Goal: Task Accomplishment & Management: Manage account settings

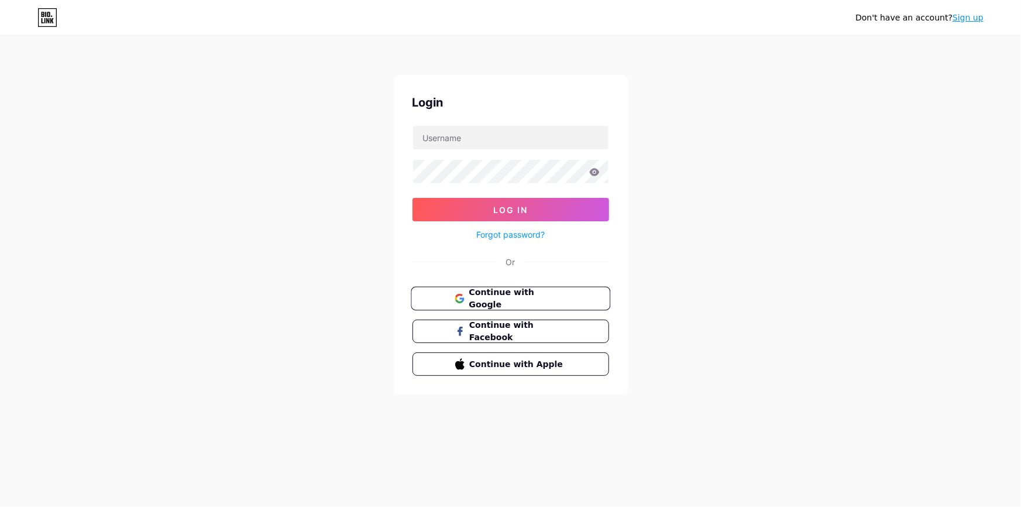
click at [526, 291] on span "Continue with Google" at bounding box center [518, 298] width 98 height 25
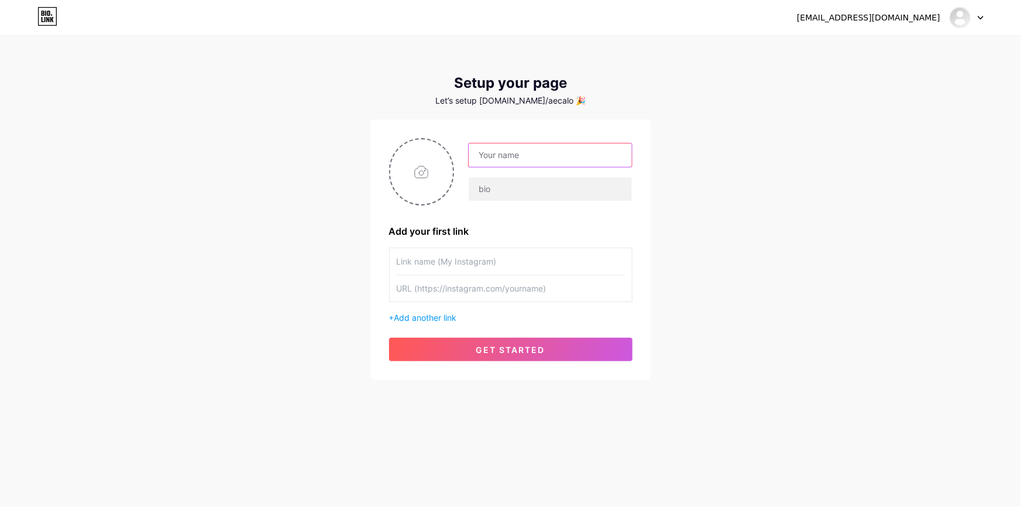
click at [512, 152] on input "text" at bounding box center [550, 154] width 163 height 23
type input "[PERSON_NAME]"
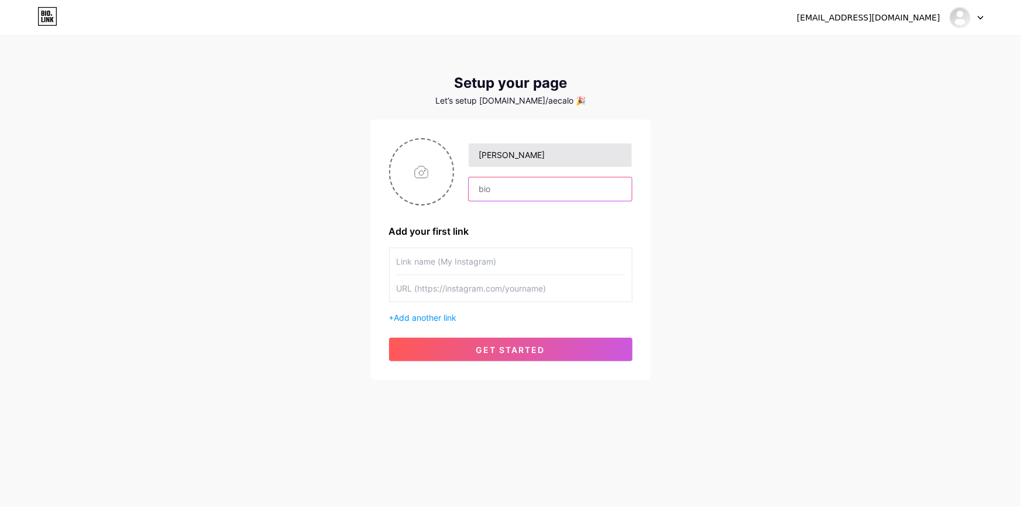
paste input "[PERSON_NAME] is a dedicated financial advisor committed to helping individuals…"
type input "[PERSON_NAME] is a dedicated financial advisor committed to helping individuals…"
click at [466, 266] on input "text" at bounding box center [511, 261] width 228 height 26
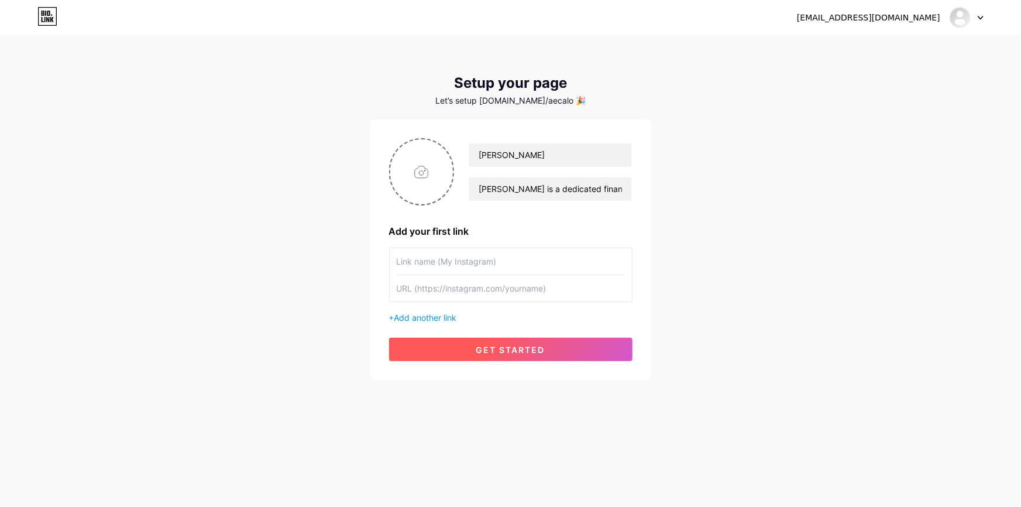
click at [488, 347] on span "get started" at bounding box center [510, 350] width 69 height 10
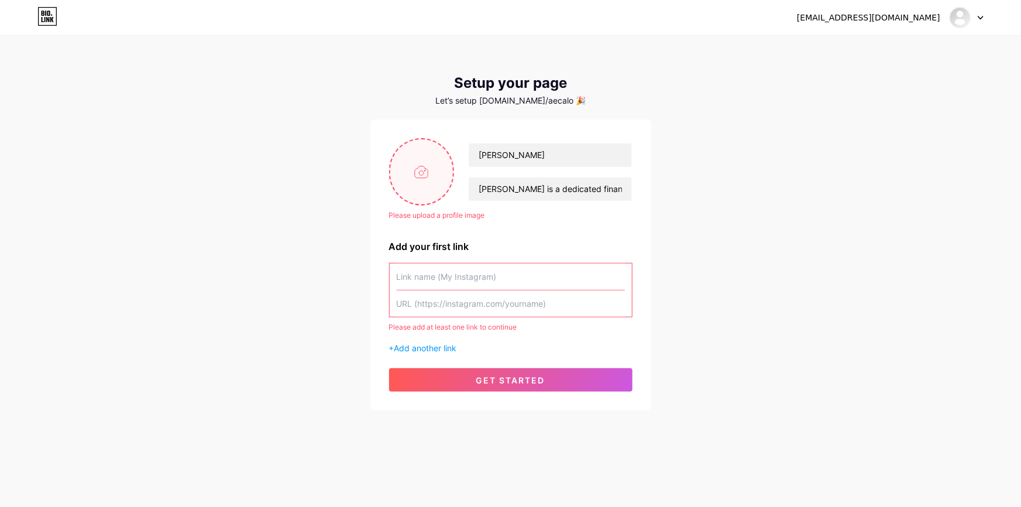
click at [438, 191] on input "file" at bounding box center [421, 171] width 63 height 65
type input "C:\fakepath\calo --.jpg"
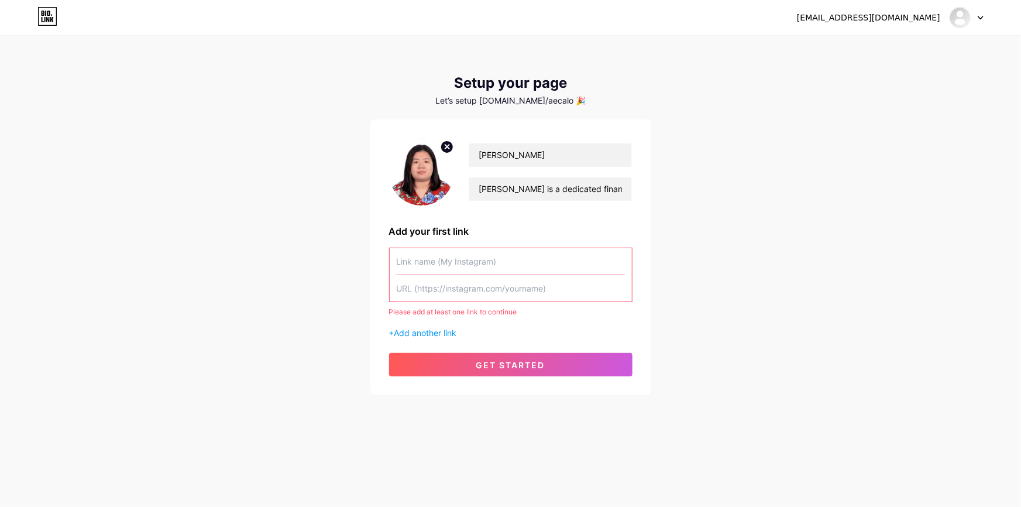
click at [508, 253] on input "text" at bounding box center [511, 261] width 228 height 26
click at [529, 254] on input "text" at bounding box center [511, 261] width 228 height 26
click at [593, 232] on div "Add your first link" at bounding box center [511, 231] width 244 height 14
click at [509, 263] on input "text" at bounding box center [511, 261] width 228 height 26
click at [526, 282] on input "text" at bounding box center [511, 288] width 228 height 26
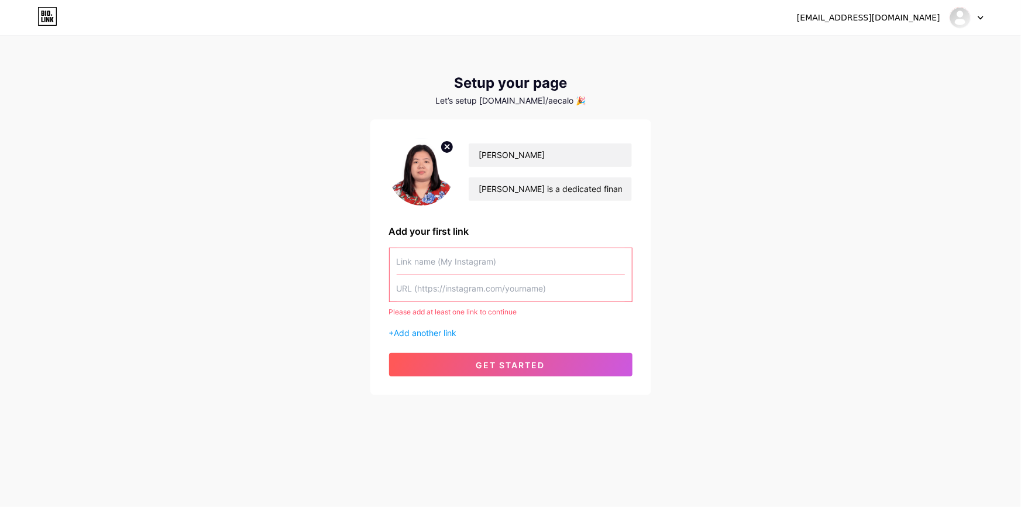
click at [542, 248] on input "text" at bounding box center [511, 261] width 228 height 26
click at [567, 259] on input "text" at bounding box center [511, 261] width 228 height 26
paste input "https://www.facebook.com/profile.php?id=61579198955556"
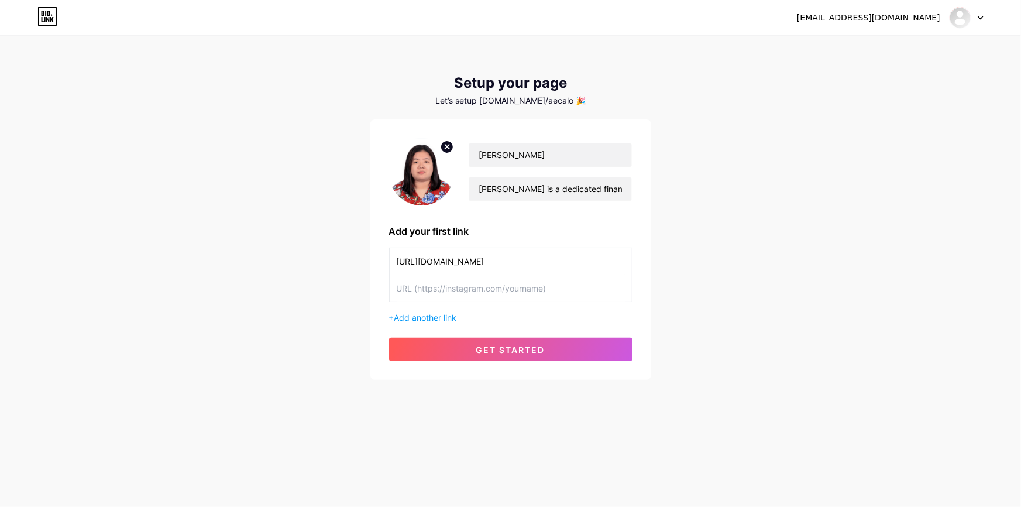
scroll to position [0, 5]
type input "https://www.facebook.com/profile.php?id=61579198955556"
click at [520, 293] on input "text" at bounding box center [511, 288] width 228 height 26
type input "Facebook Page"
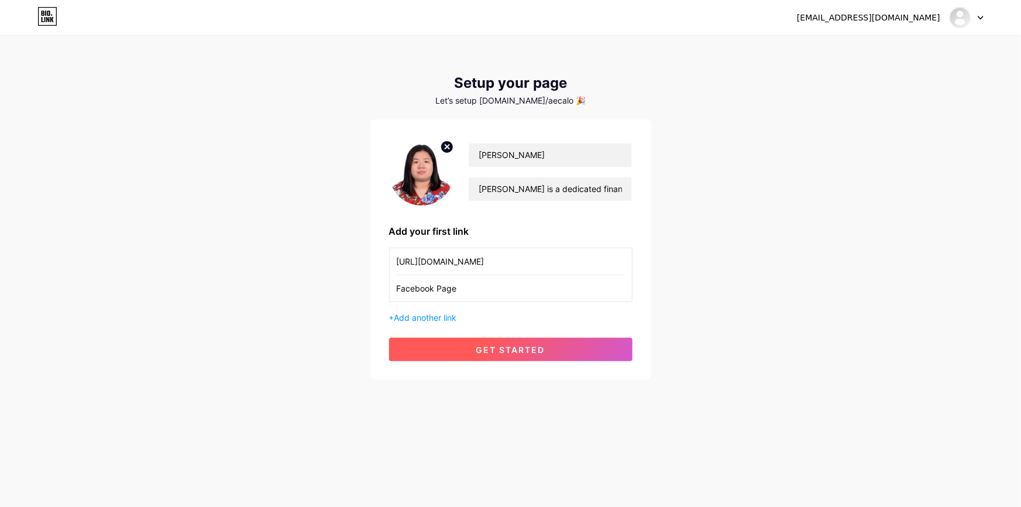
click at [516, 358] on button "get started" at bounding box center [511, 349] width 244 height 23
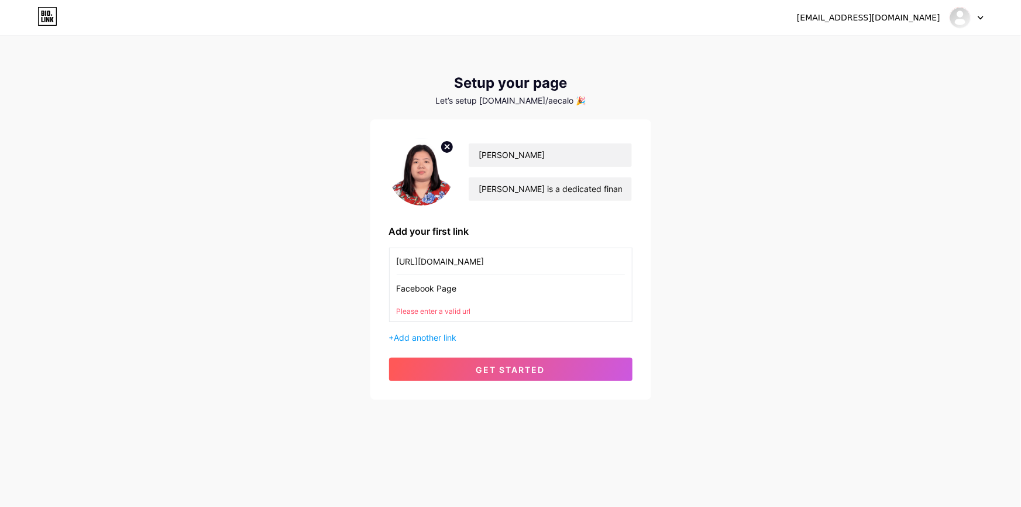
click at [495, 283] on input "Facebook Page" at bounding box center [511, 288] width 228 height 26
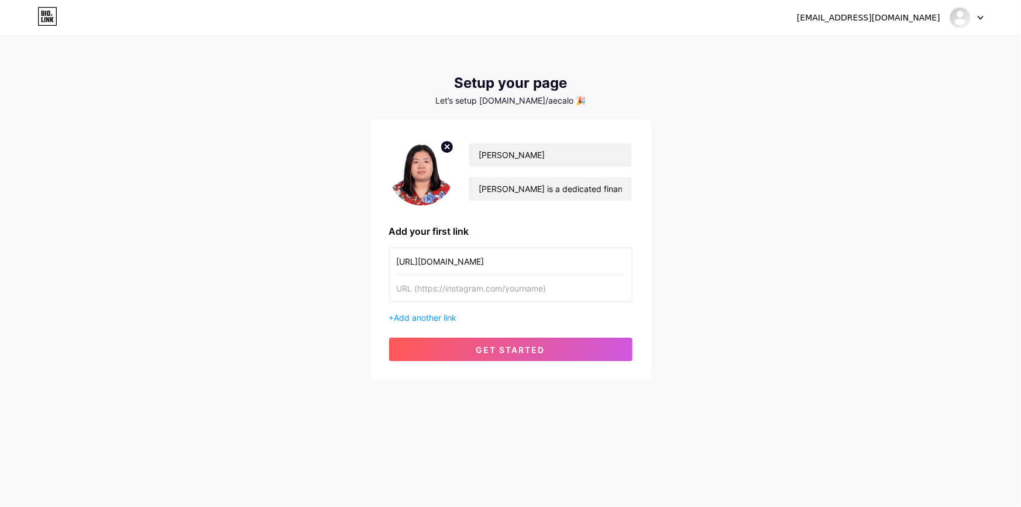
paste input "https://www.facebook.com/profile.php?id=61579198955556"
type input "https://www.facebook.com/profile.php?id=61579198955556"
click at [522, 266] on input "https://www.facebook.com/profile.php?id=61579198955556" at bounding box center [511, 261] width 228 height 26
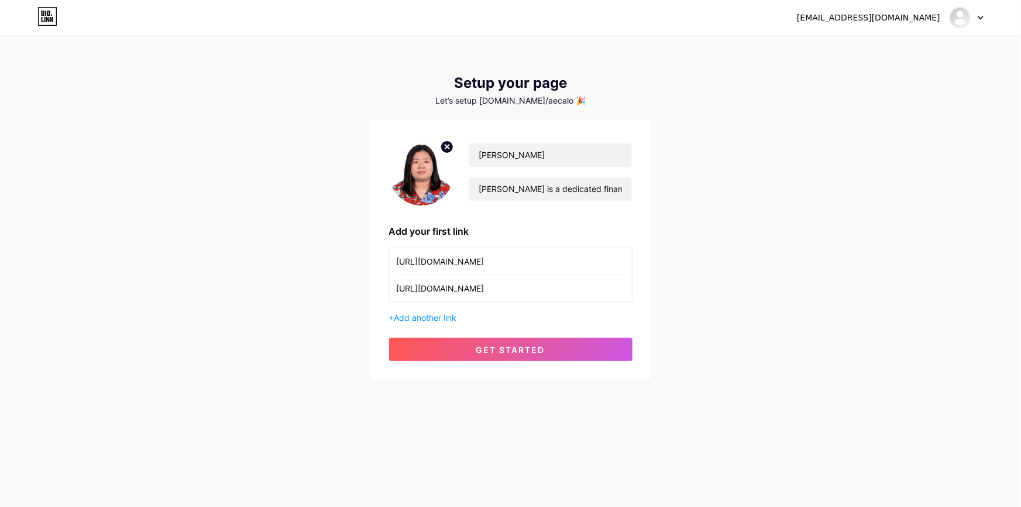
click at [522, 266] on input "https://www.facebook.com/profile.php?id=61579198955556" at bounding box center [511, 261] width 228 height 26
type input "f"
type input "A"
type input "Facebook Page"
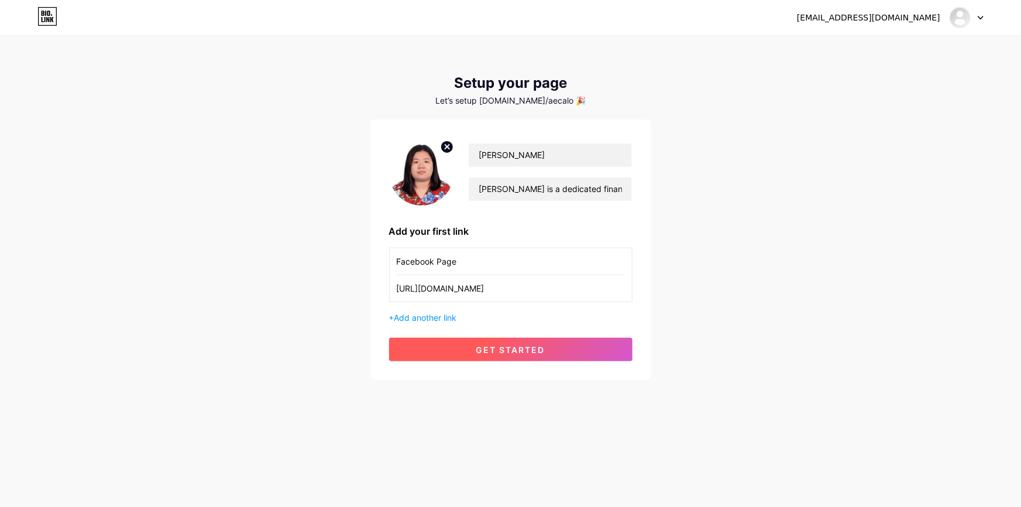
click at [551, 356] on button "get started" at bounding box center [511, 349] width 244 height 23
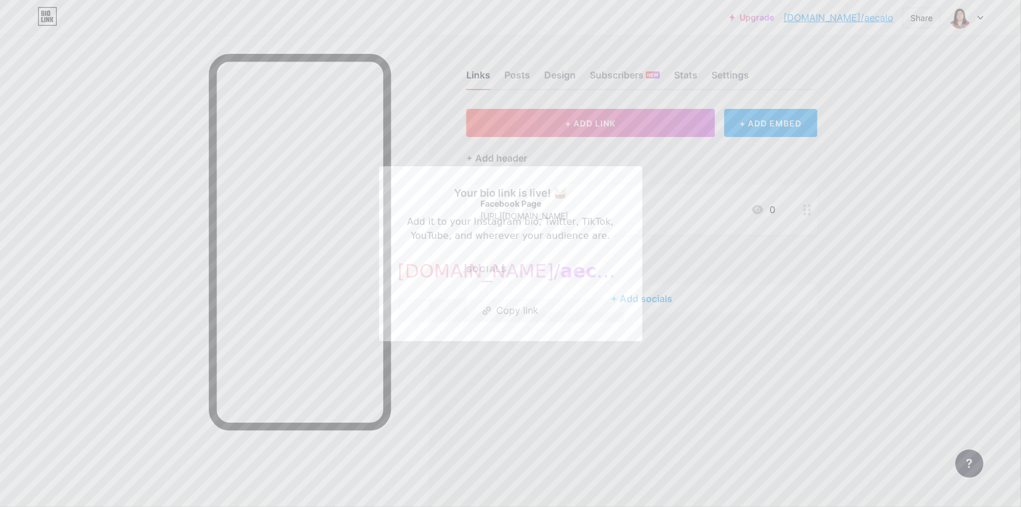
click at [749, 242] on div at bounding box center [510, 253] width 1021 height 507
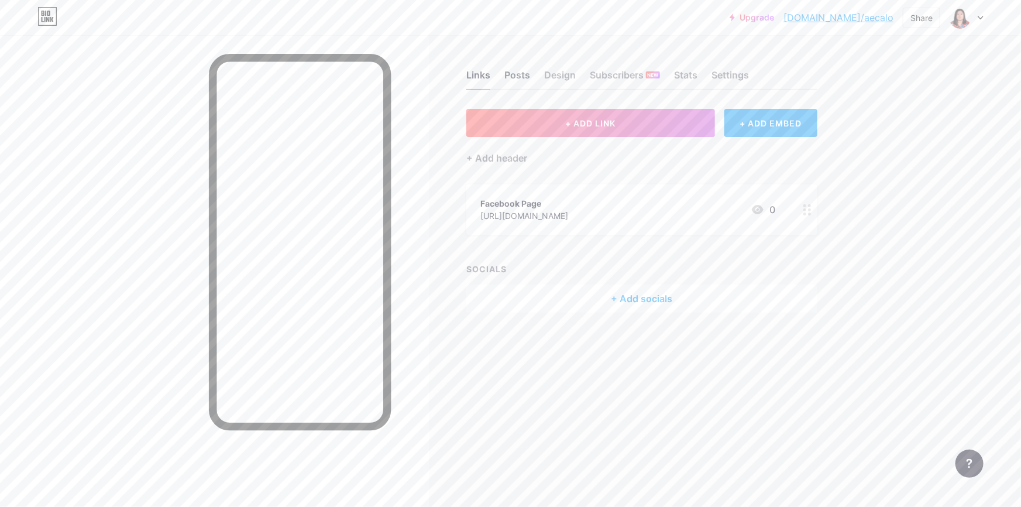
click at [521, 76] on div "Posts" at bounding box center [518, 78] width 26 height 21
click at [573, 73] on div "Design" at bounding box center [560, 78] width 32 height 21
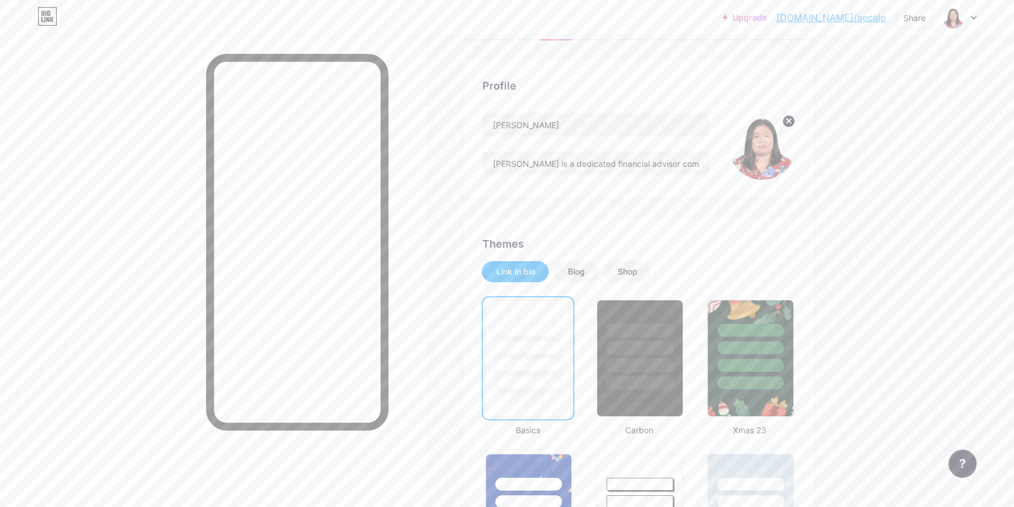
scroll to position [159, 0]
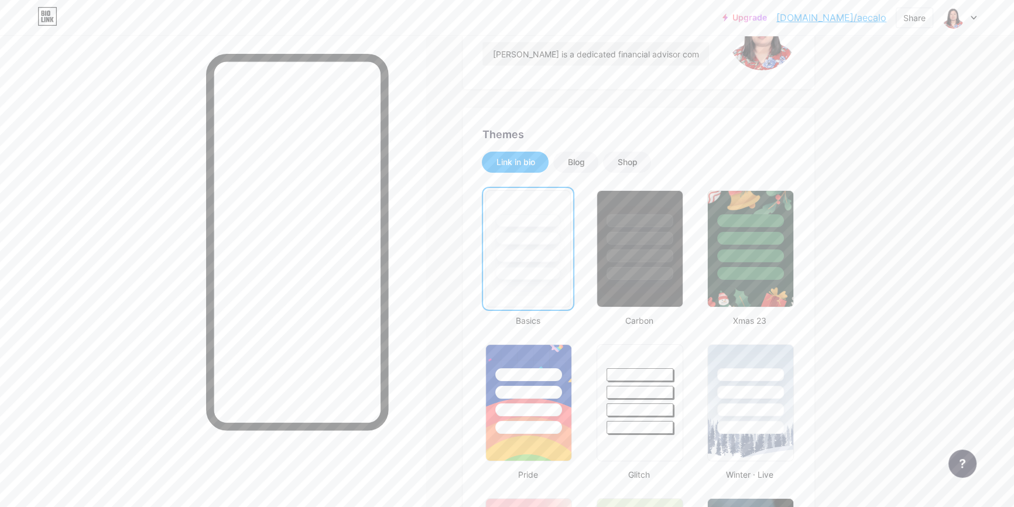
click at [639, 249] on div at bounding box center [639, 255] width 67 height 13
click at [638, 396] on div at bounding box center [639, 391] width 68 height 13
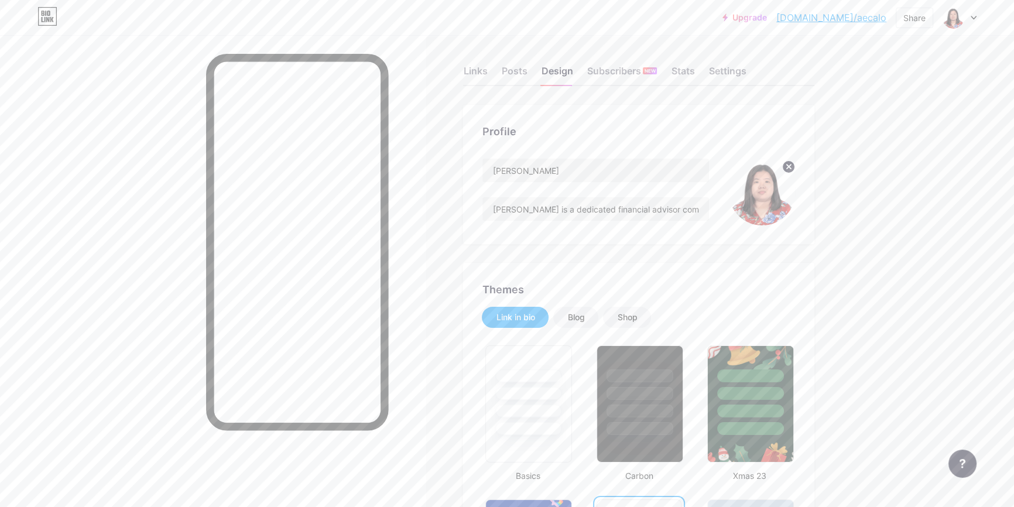
scroll to position [0, 0]
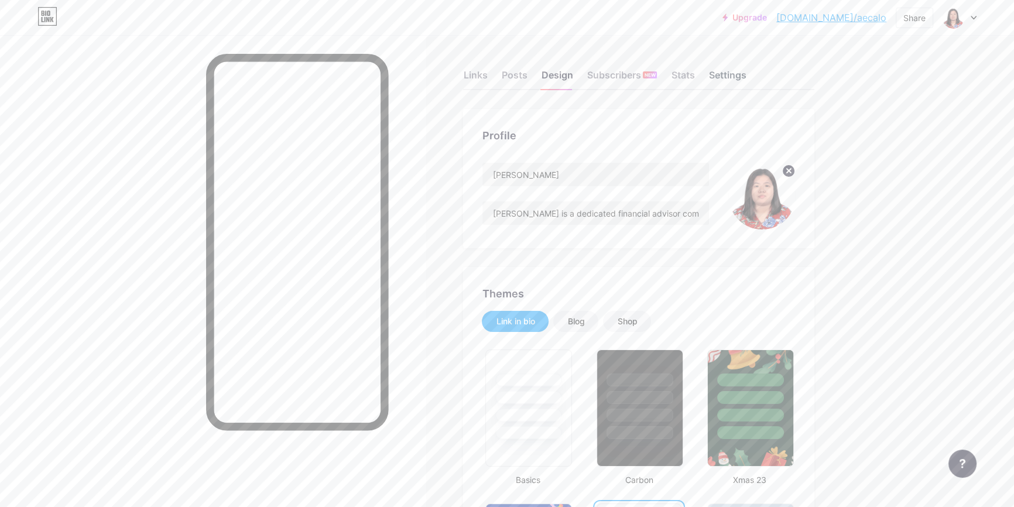
click at [735, 80] on div "Settings" at bounding box center [726, 78] width 37 height 21
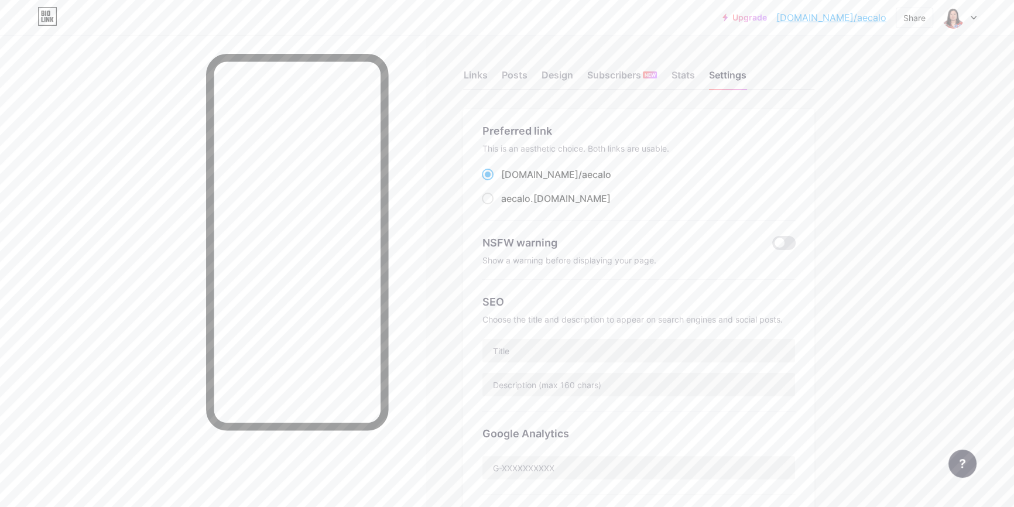
scroll to position [212, 0]
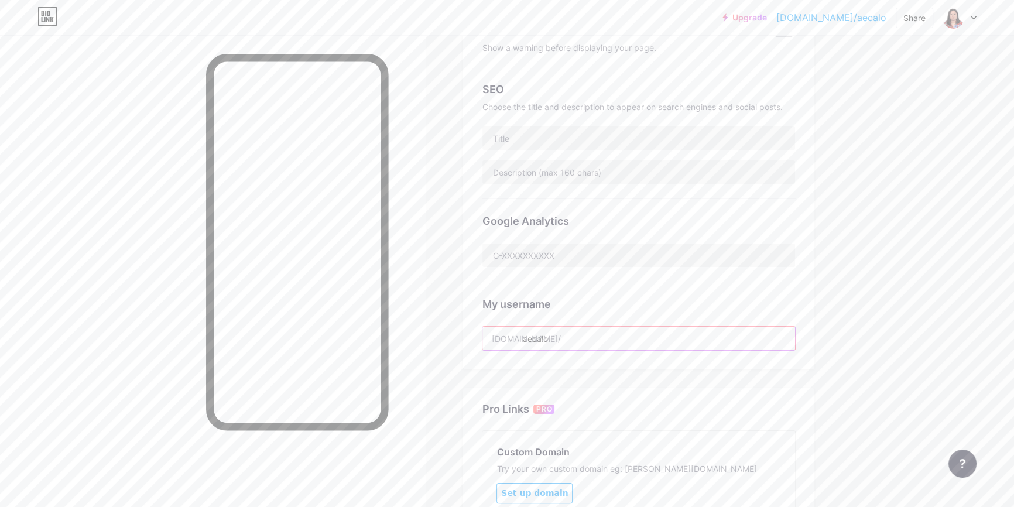
click at [590, 339] on input "aecalo" at bounding box center [638, 338] width 313 height 23
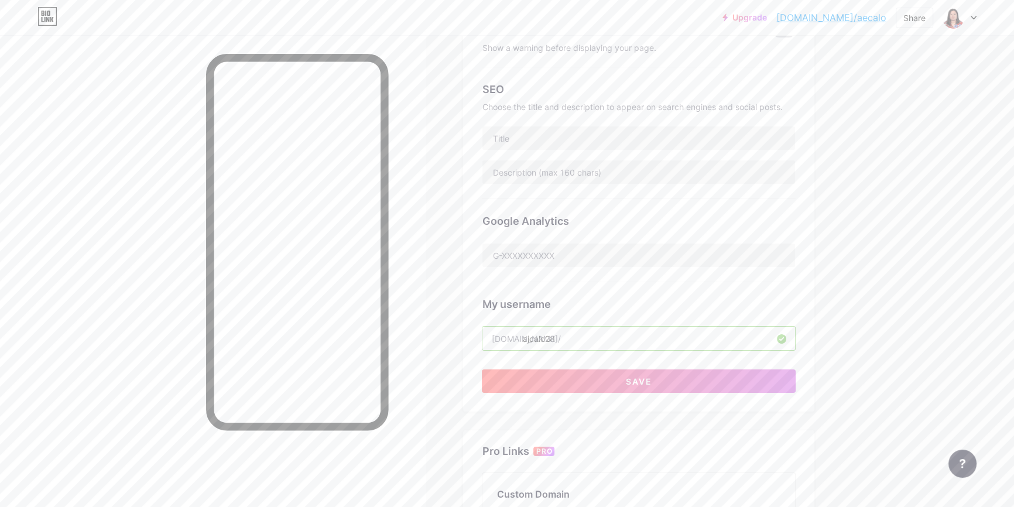
type input "ajcalo28"
click at [699, 392] on div "Preferred link This is an aesthetic choice. Both links are usable. bio.link/ ae…" at bounding box center [638, 153] width 351 height 515
click at [701, 385] on button "Save" at bounding box center [639, 380] width 314 height 23
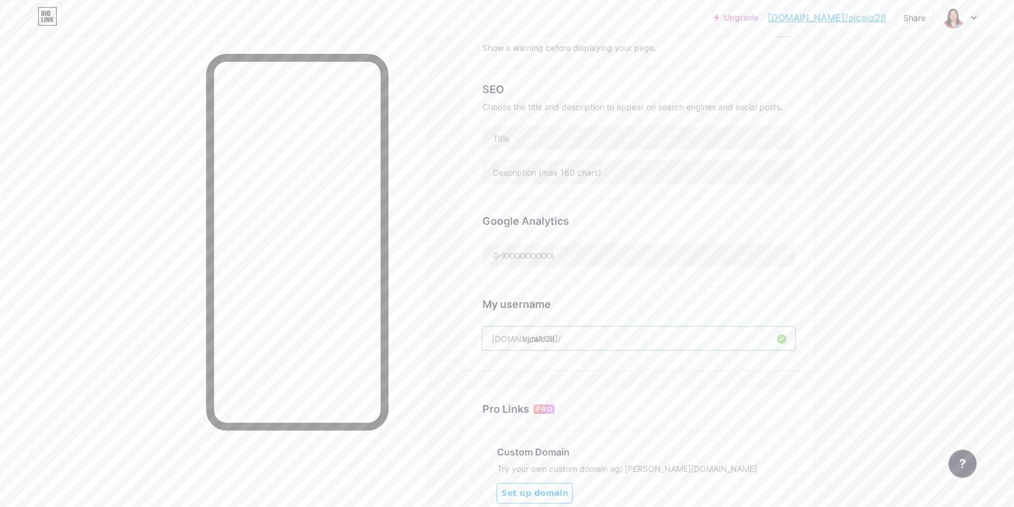
click at [885, 171] on div "Upgrade bio.link/ajcalo... bio.link/ajcalo28 Share Switch accounts Allona Jane …" at bounding box center [507, 246] width 1014 height 917
click at [840, 17] on link "bio.link/ajcalo28" at bounding box center [826, 18] width 119 height 14
click at [875, 259] on div "Upgrade bio.link/ajcalo... bio.link/ajcalo28 Share Switch accounts Allona Jane …" at bounding box center [507, 246] width 1014 height 917
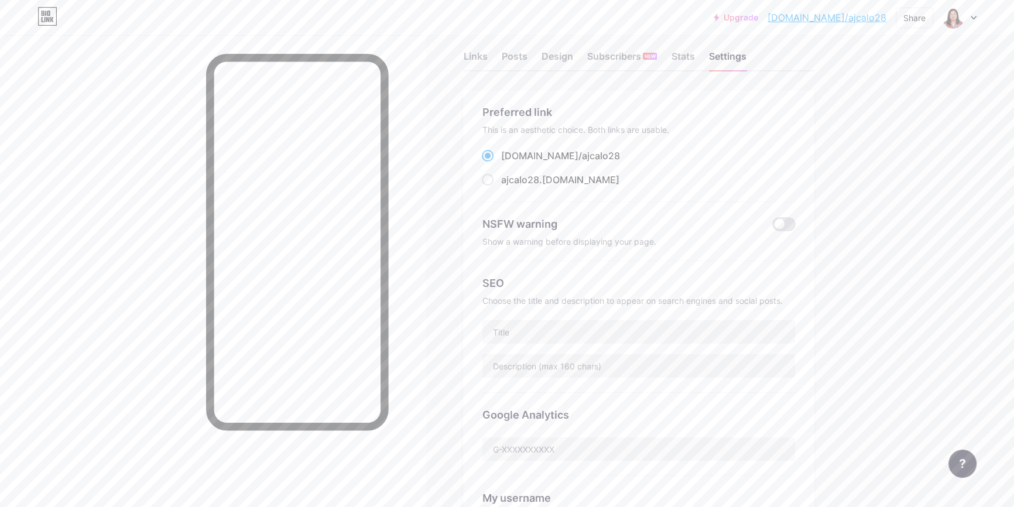
scroll to position [0, 0]
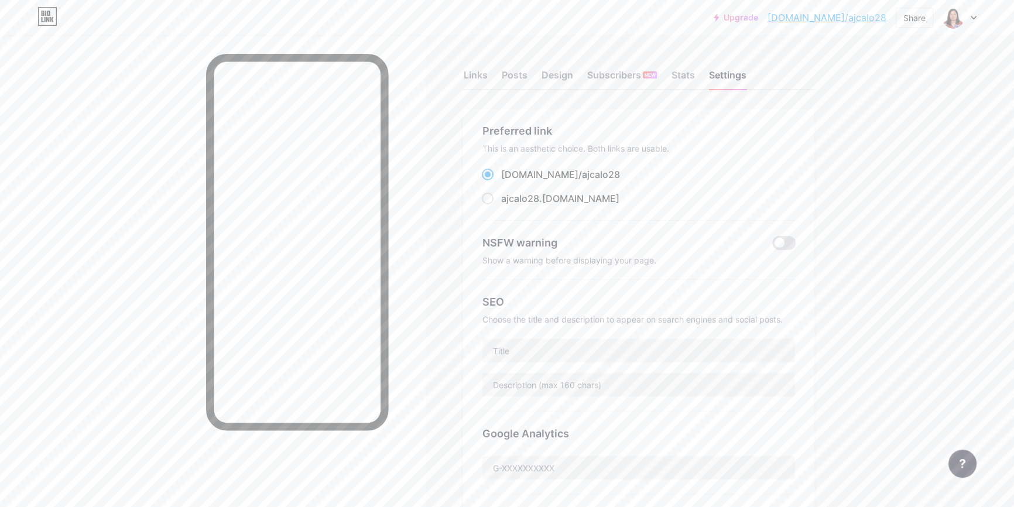
click at [532, 64] on div "Links Posts Design Subscribers NEW Stats Settings" at bounding box center [638, 69] width 351 height 41
click at [572, 85] on div "Design" at bounding box center [557, 78] width 32 height 21
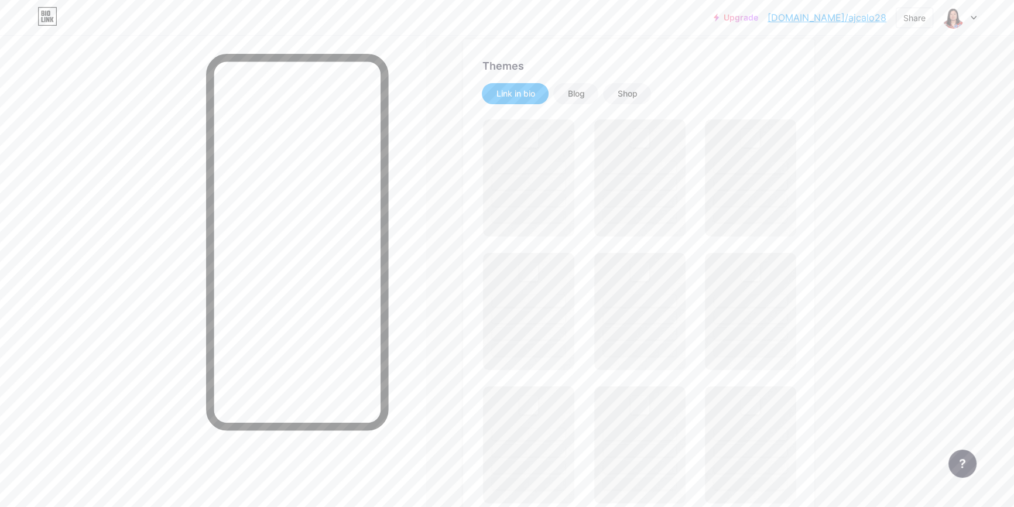
scroll to position [319, 0]
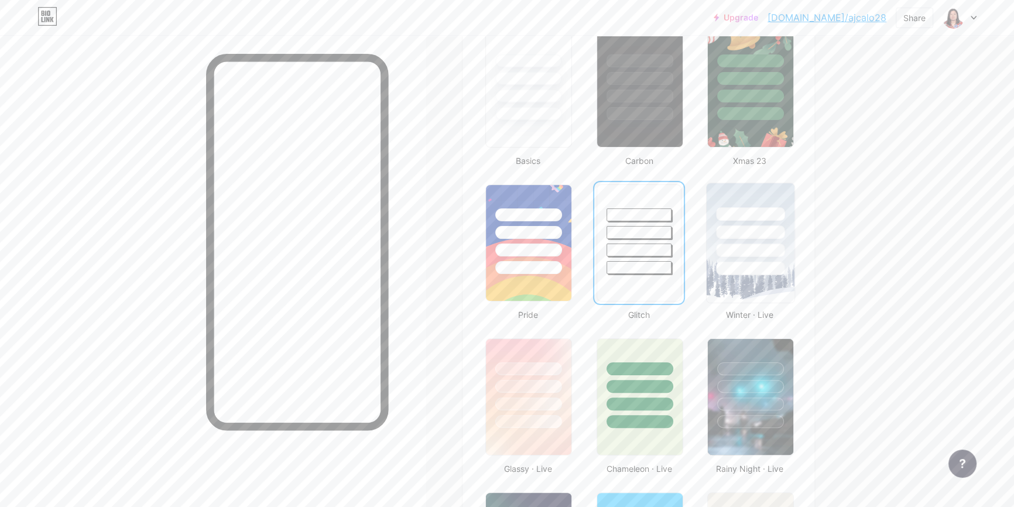
click at [788, 225] on div at bounding box center [751, 229] width 88 height 92
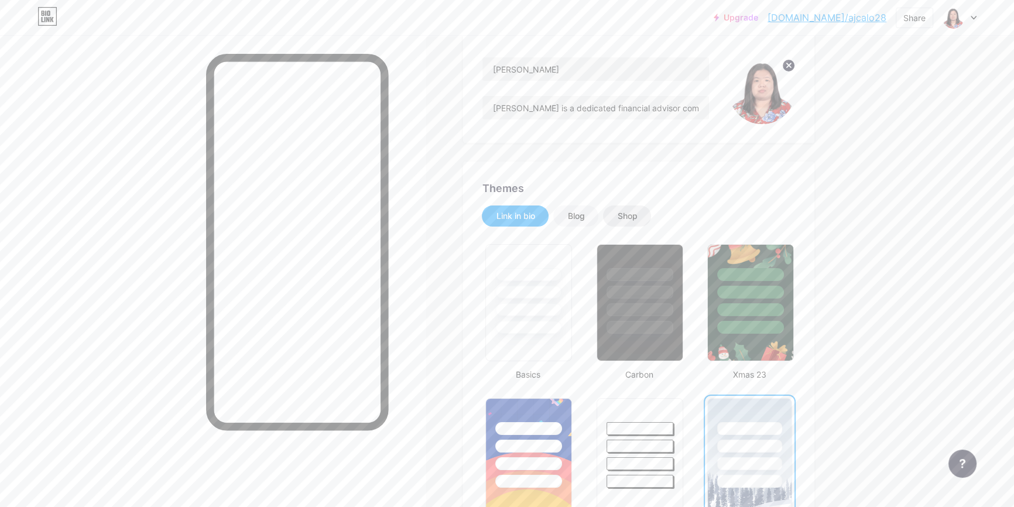
scroll to position [53, 0]
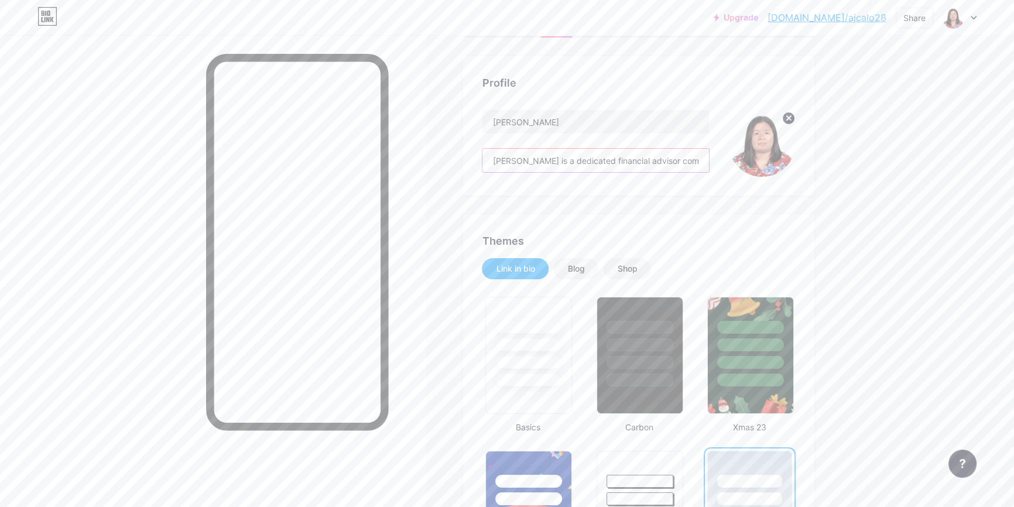
click at [631, 159] on input "AJ Calo is a dedicated financial advisor committed to helping individuals and f…" at bounding box center [595, 160] width 227 height 23
click at [652, 158] on input "AJ Calo is a dedicated financial advisor committed to helping individuals and f…" at bounding box center [595, 160] width 227 height 23
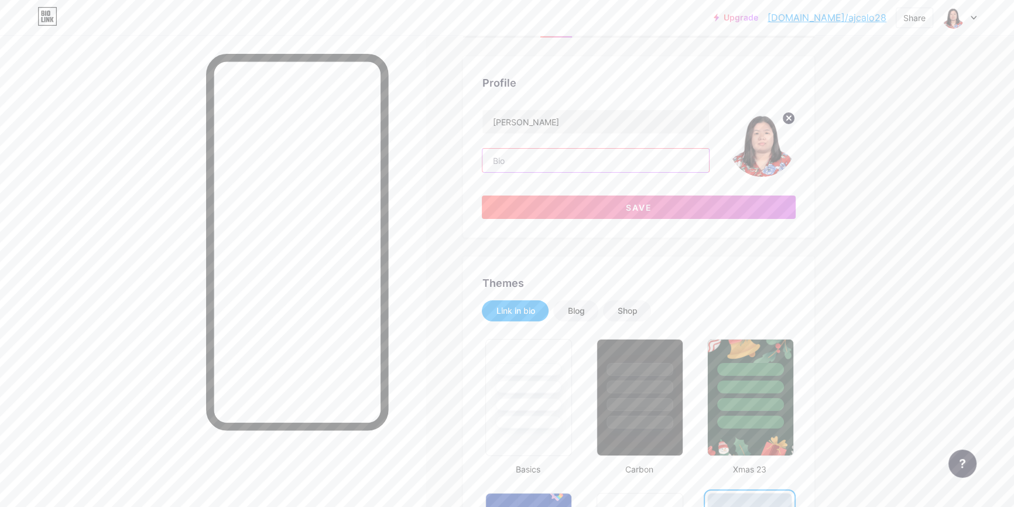
paste input "AJ Calo is a dedicated financial advisor committed to helping individuals and f…"
type input "AJ Calo is a dedicated financial advisor committed to helping individuals and f…"
click at [572, 211] on button "Save" at bounding box center [639, 207] width 314 height 23
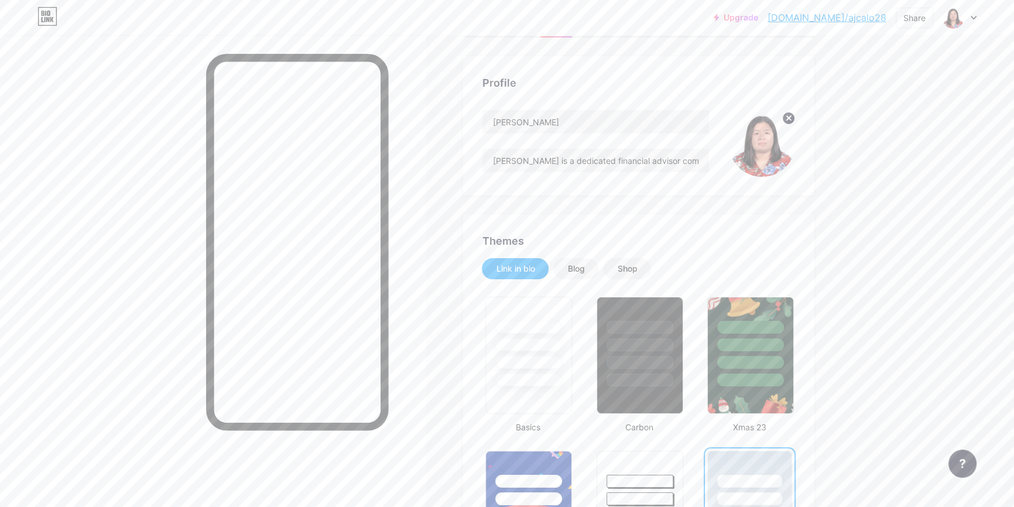
click at [397, 291] on div at bounding box center [213, 288] width 426 height 507
